Goal: Obtain resource: Download file/media

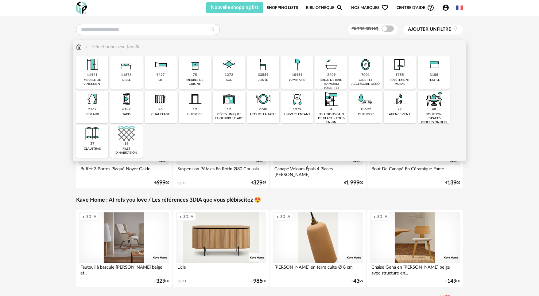
click at [257, 74] on div "33559 assise" at bounding box center [263, 72] width 32 height 33
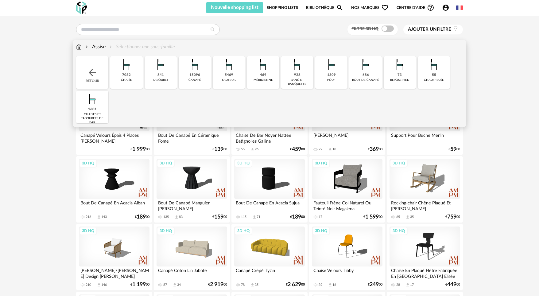
click at [125, 72] on img at bounding box center [126, 64] width 17 height 17
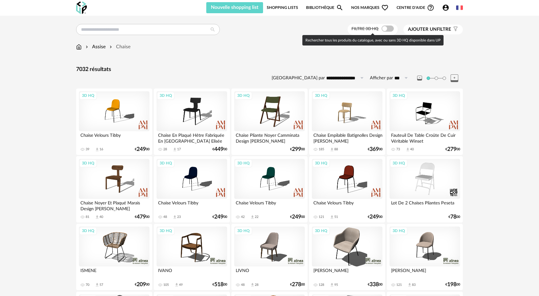
click at [382, 28] on span at bounding box center [388, 28] width 12 height 6
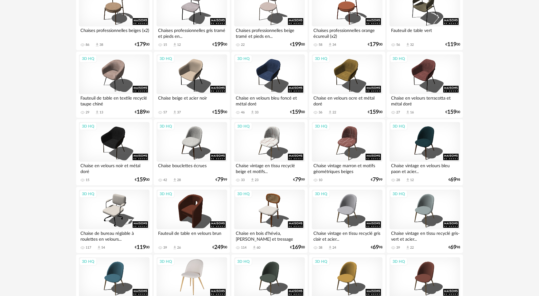
scroll to position [1185, 0]
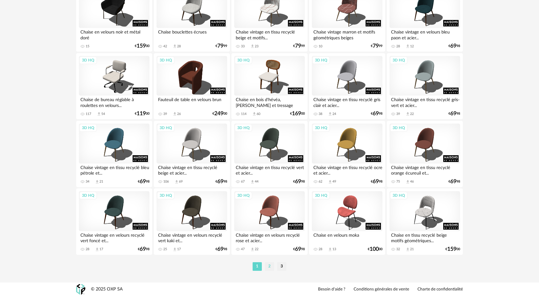
click at [269, 265] on li "2" at bounding box center [269, 266] width 9 height 9
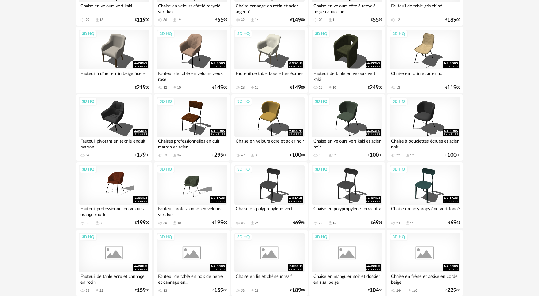
scroll to position [819, 0]
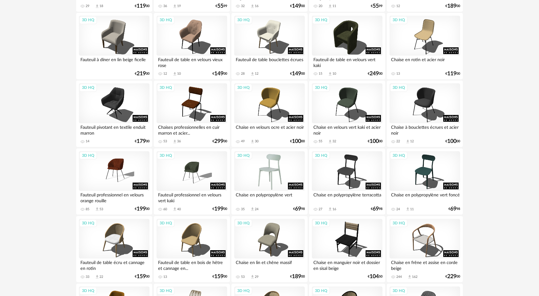
click at [277, 172] on div "3D HQ" at bounding box center [269, 171] width 71 height 40
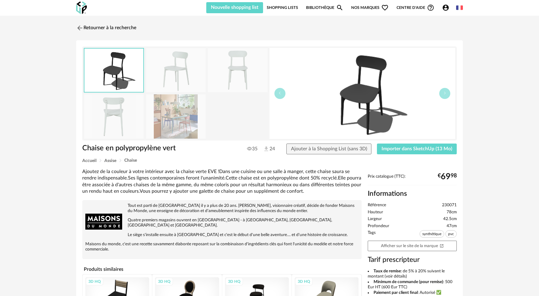
click at [178, 75] on img at bounding box center [176, 70] width 60 height 44
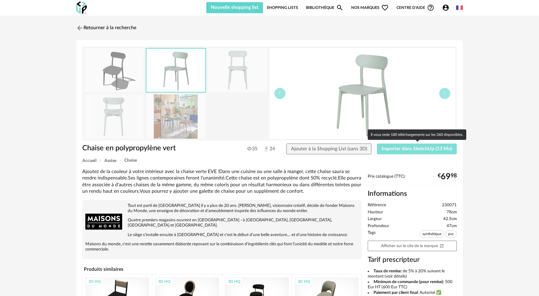
click at [428, 148] on span "Importer dans SketchUp (13 Mo)" at bounding box center [417, 148] width 71 height 5
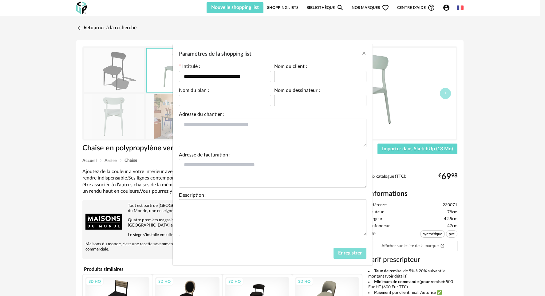
click at [351, 251] on span "Enregistrer" at bounding box center [350, 252] width 24 height 5
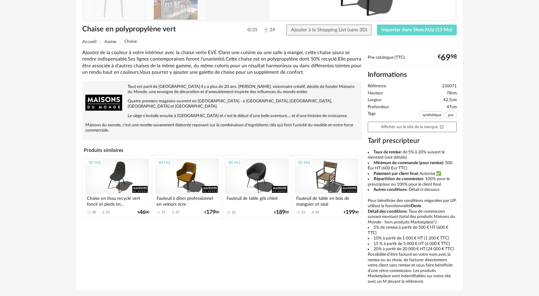
scroll to position [133, 0]
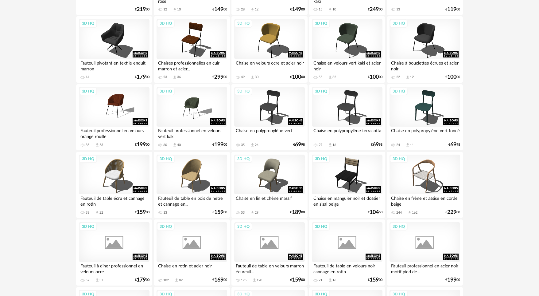
scroll to position [921, 0]
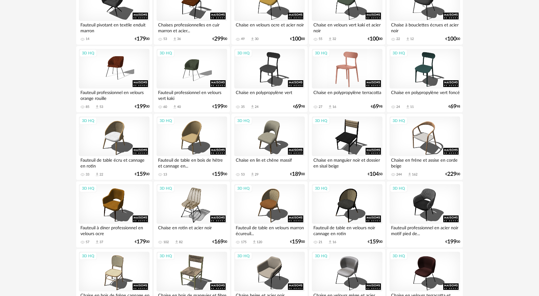
click at [348, 70] on div "3D HQ" at bounding box center [347, 69] width 71 height 40
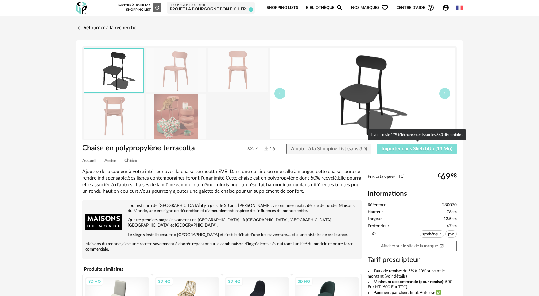
click at [419, 150] on span "Importer dans SketchUp (13 Mo)" at bounding box center [417, 148] width 71 height 5
click at [413, 150] on span "Importer dans SketchUp (13 Mo)" at bounding box center [417, 148] width 71 height 5
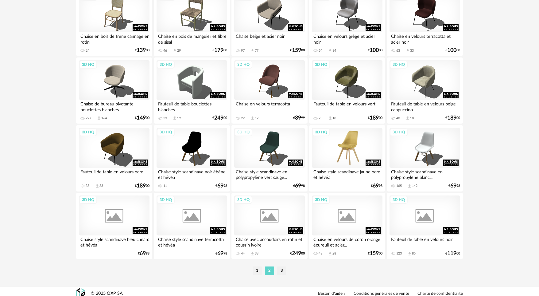
scroll to position [1185, 0]
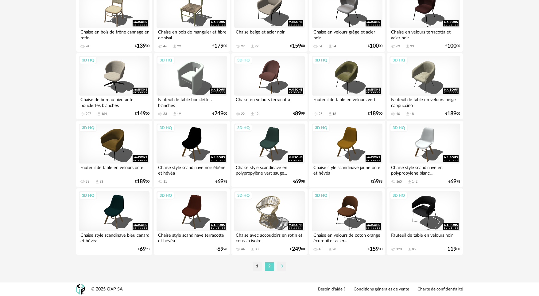
click at [281, 267] on li "3" at bounding box center [281, 266] width 9 height 9
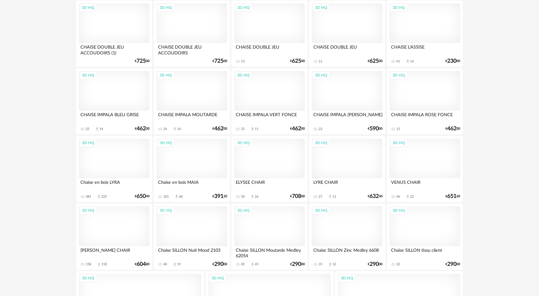
scroll to position [1214, 0]
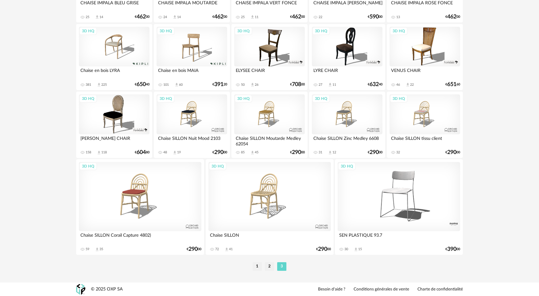
click at [257, 266] on li "1" at bounding box center [257, 266] width 9 height 9
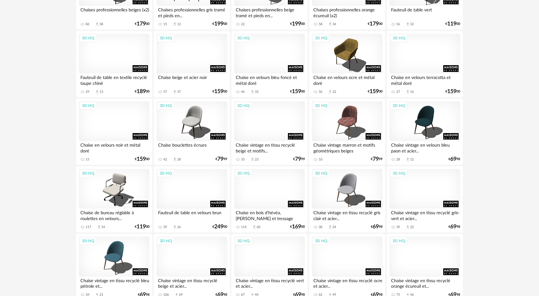
scroll to position [1024, 0]
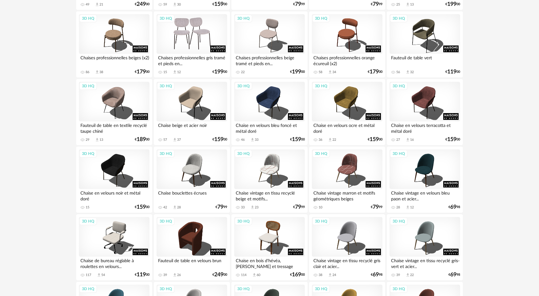
click at [206, 39] on div "3D HQ" at bounding box center [192, 34] width 71 height 40
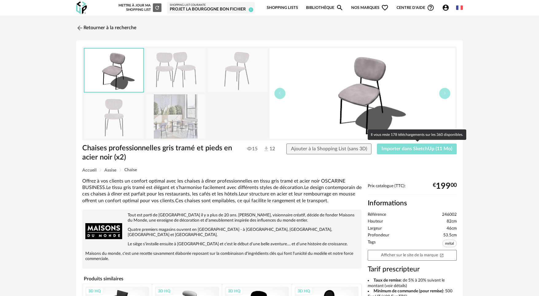
click at [427, 150] on span "Importer dans SketchUp (11 Mo)" at bounding box center [417, 148] width 71 height 5
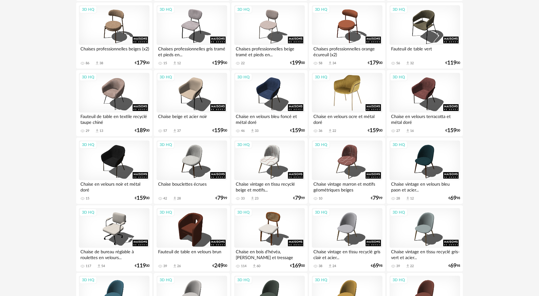
scroll to position [1135, 0]
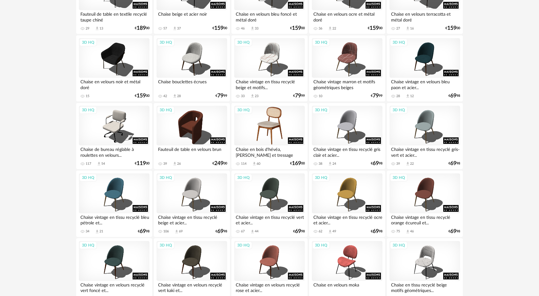
click at [277, 123] on div "3D HQ" at bounding box center [269, 126] width 71 height 40
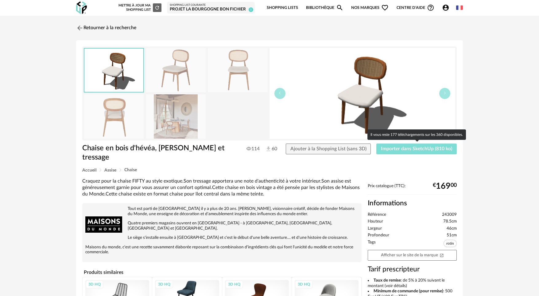
click at [421, 150] on span "Importer dans SketchUp (810 ko)" at bounding box center [416, 148] width 71 height 5
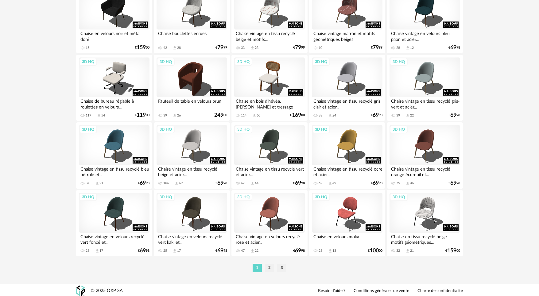
scroll to position [1185, 0]
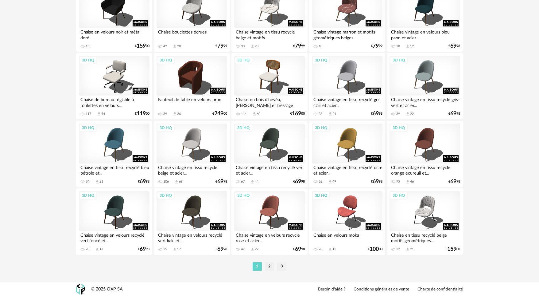
click at [270, 264] on li "2" at bounding box center [269, 266] width 9 height 9
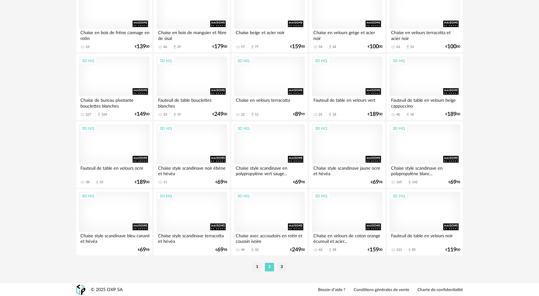
scroll to position [1185, 0]
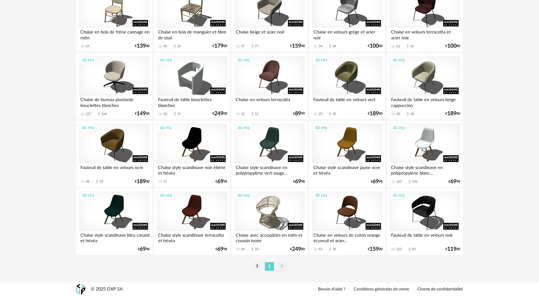
click at [279, 265] on li "3" at bounding box center [281, 266] width 9 height 9
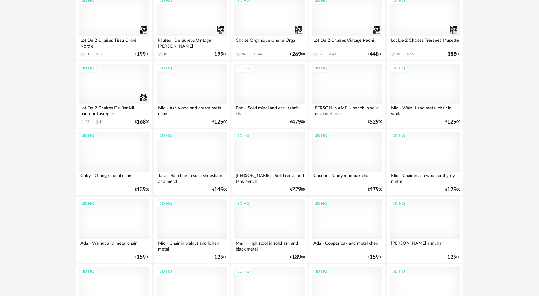
scroll to position [819, 0]
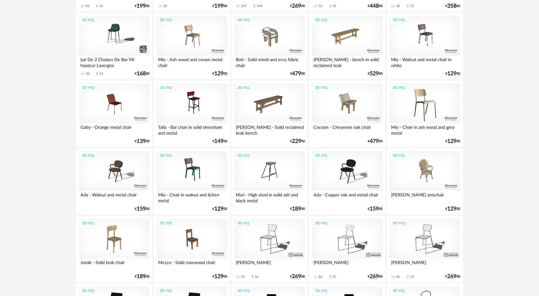
click at [427, 99] on div "3D HQ" at bounding box center [425, 103] width 71 height 40
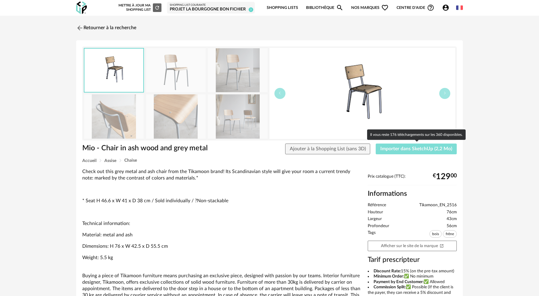
click at [429, 147] on span "Importer dans SketchUp (2,2 Mo)" at bounding box center [417, 148] width 72 height 5
click at [410, 149] on span "Importer dans SketchUp (2,2 Mo)" at bounding box center [417, 148] width 72 height 5
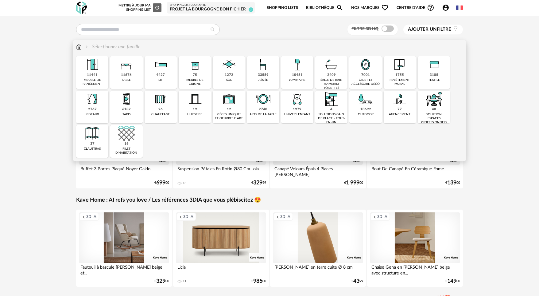
click at [264, 71] on img at bounding box center [263, 64] width 17 height 17
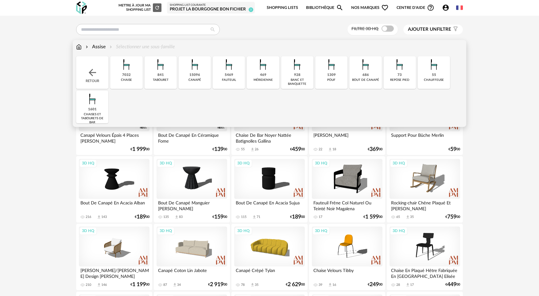
click at [126, 70] on img at bounding box center [126, 64] width 17 height 17
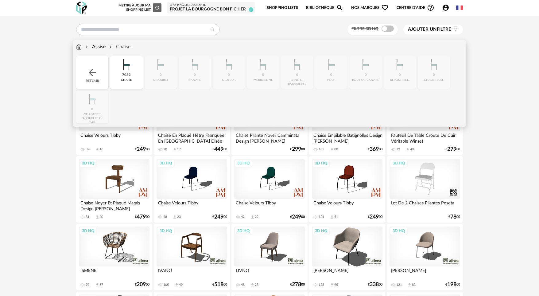
click at [124, 73] on div "7032" at bounding box center [126, 75] width 9 height 5
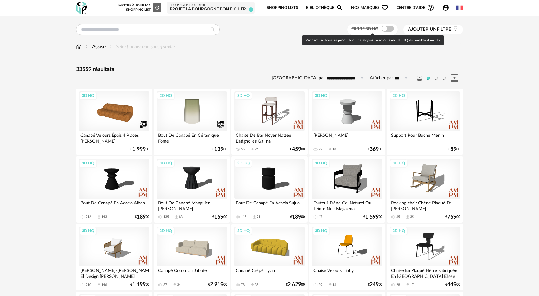
click at [387, 29] on span at bounding box center [388, 28] width 12 height 6
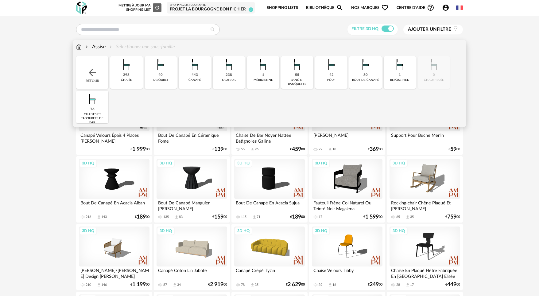
click at [124, 71] on img at bounding box center [126, 64] width 17 height 17
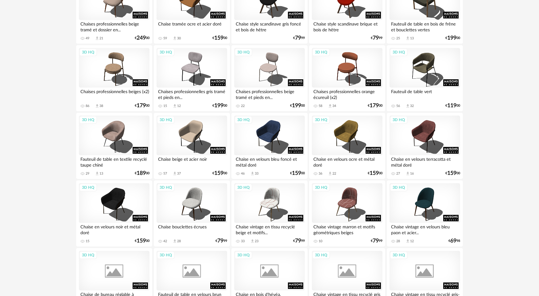
scroll to position [1185, 0]
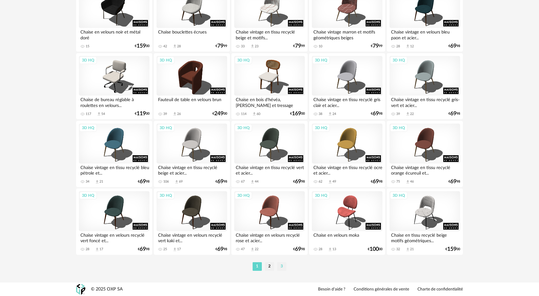
click at [283, 265] on li "3" at bounding box center [281, 266] width 9 height 9
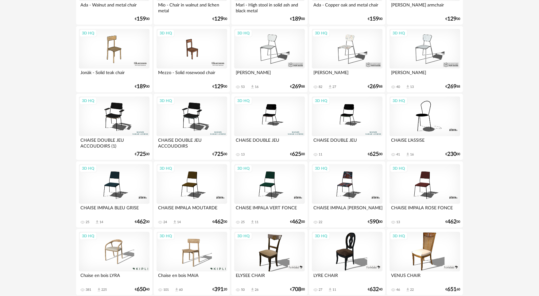
scroll to position [907, 0]
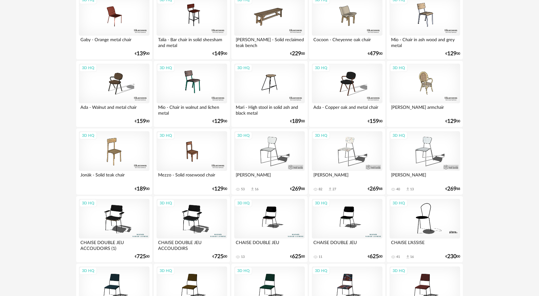
click at [351, 150] on div "3D HQ" at bounding box center [347, 151] width 71 height 40
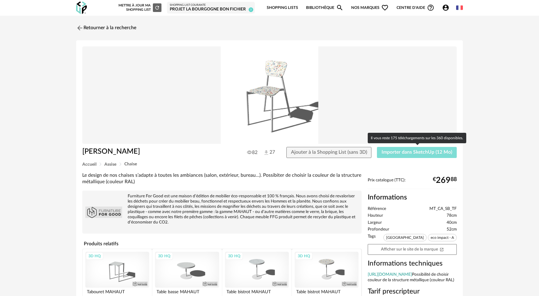
click at [412, 150] on span "Importer dans SketchUp (12 Mo)" at bounding box center [417, 152] width 71 height 5
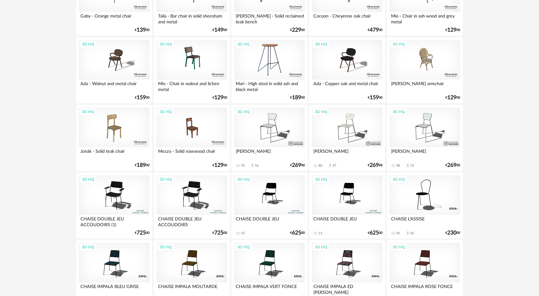
scroll to position [828, 0]
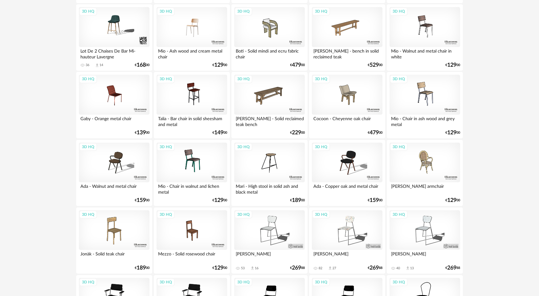
click at [190, 27] on div "3D HQ" at bounding box center [192, 27] width 71 height 40
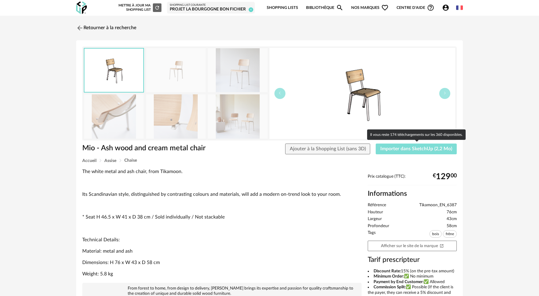
click at [411, 148] on span "Importer dans SketchUp (2,2 Mo)" at bounding box center [417, 148] width 72 height 5
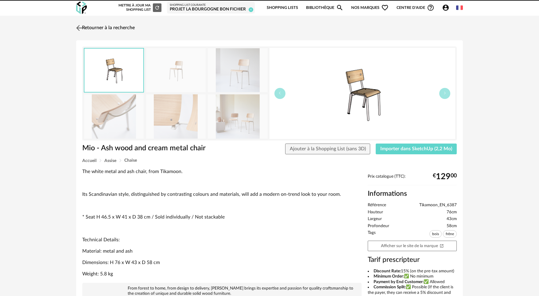
click at [81, 29] on img at bounding box center [79, 27] width 9 height 9
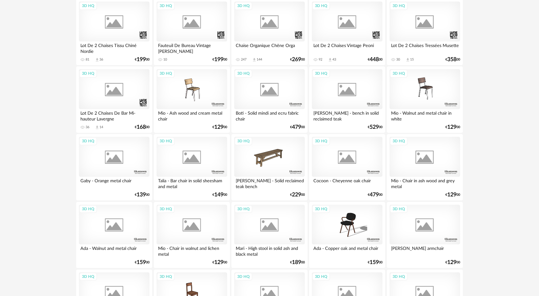
scroll to position [830, 0]
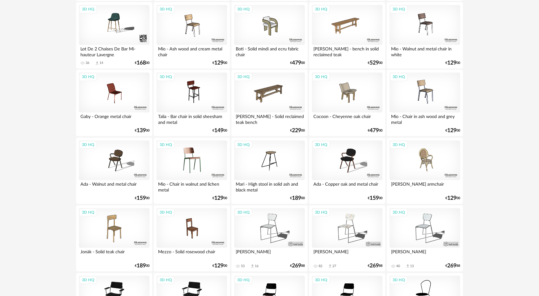
click at [205, 173] on div "3D HQ" at bounding box center [192, 160] width 71 height 40
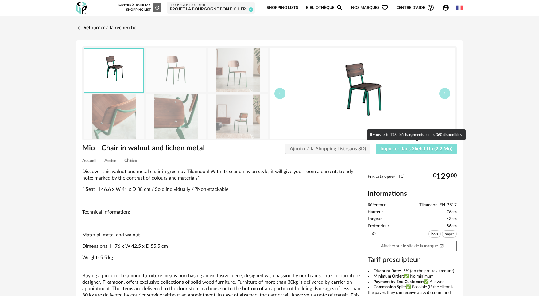
click at [415, 151] on span "Importer dans SketchUp (2,2 Mo)" at bounding box center [417, 148] width 72 height 5
